Goal: Find specific page/section: Find specific page/section

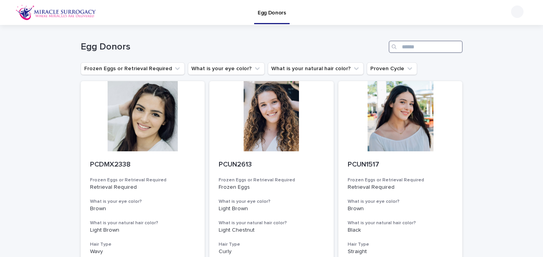
click at [442, 53] on input "Search" at bounding box center [426, 47] width 74 height 12
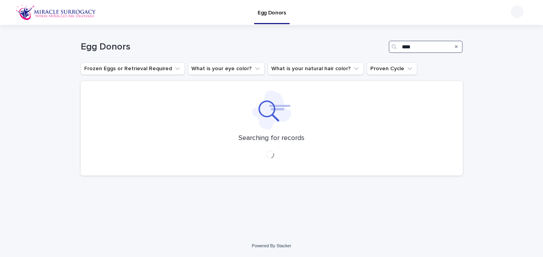
type input "****"
